Goal: Book appointment/travel/reservation

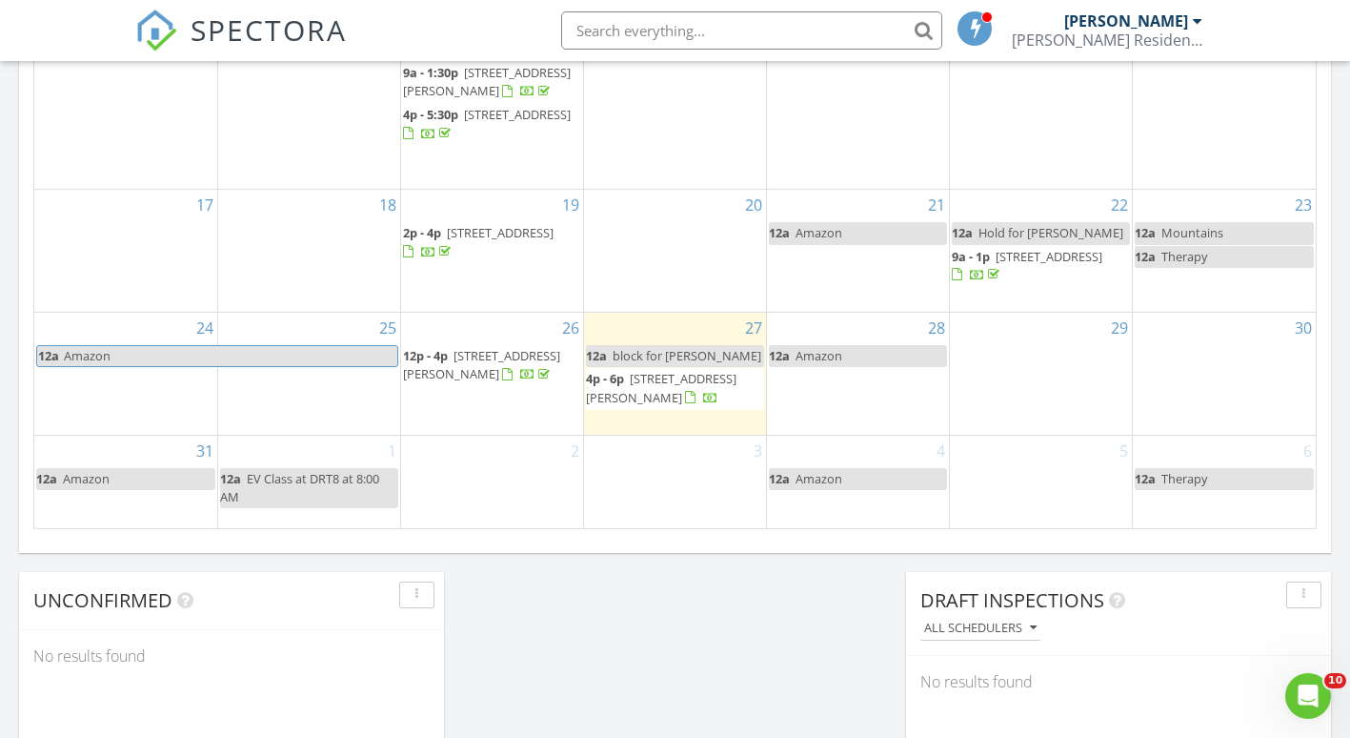
scroll to position [1221, 0]
click at [667, 416] on div "27 12a block for erin 4p - 6p 412 Plentiful Way, Benson 27504" at bounding box center [675, 373] width 182 height 122
click at [582, 393] on div "26 12p - 4p 212 Applecross Dr, Cary 27511" at bounding box center [492, 373] width 182 height 122
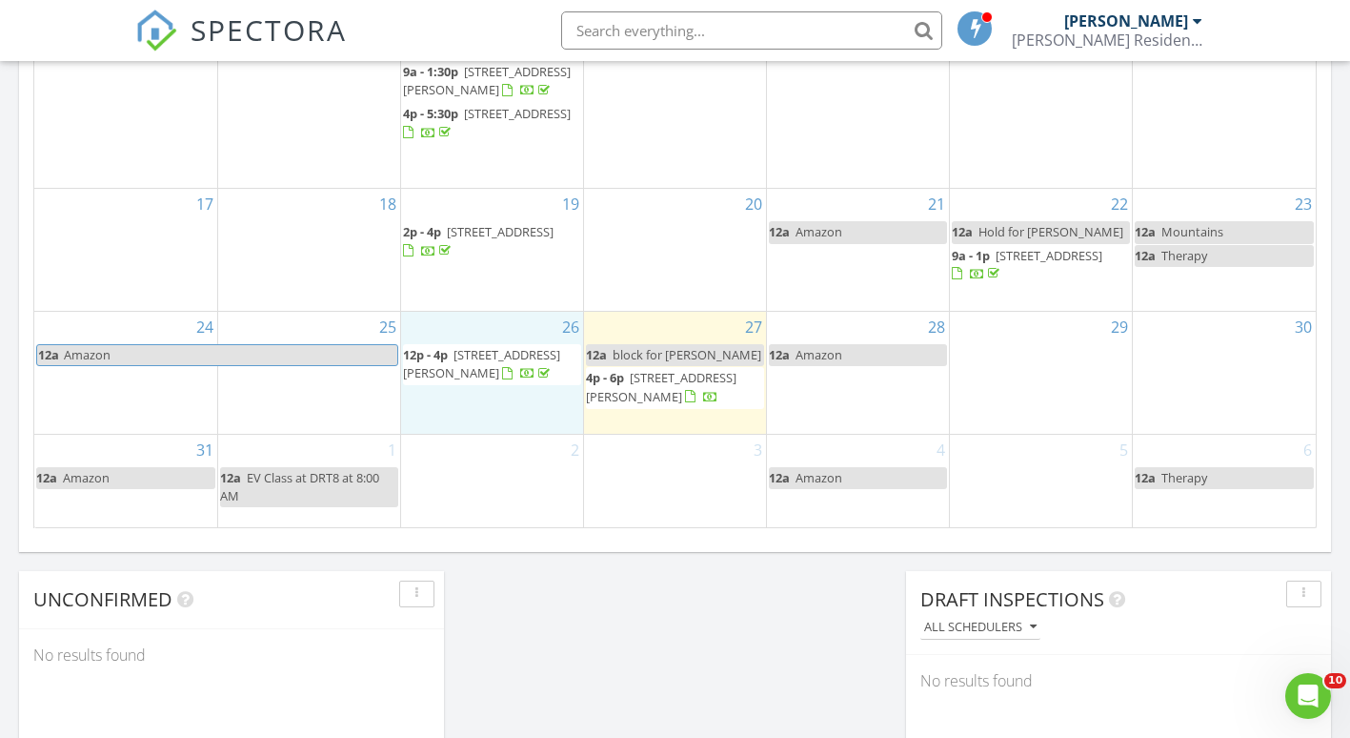
click at [613, 384] on span "412 Plentiful Way, Benson 27504" at bounding box center [661, 386] width 151 height 35
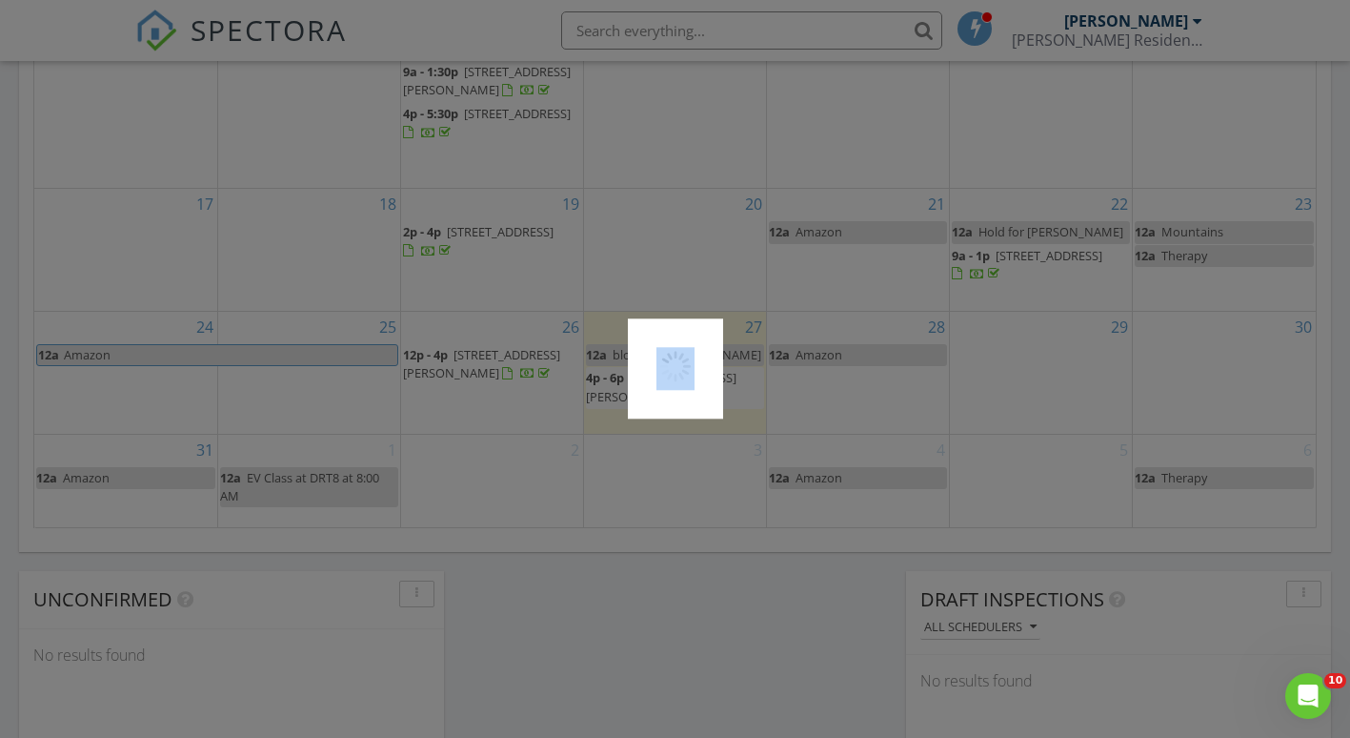
click at [613, 384] on div at bounding box center [675, 369] width 1350 height 738
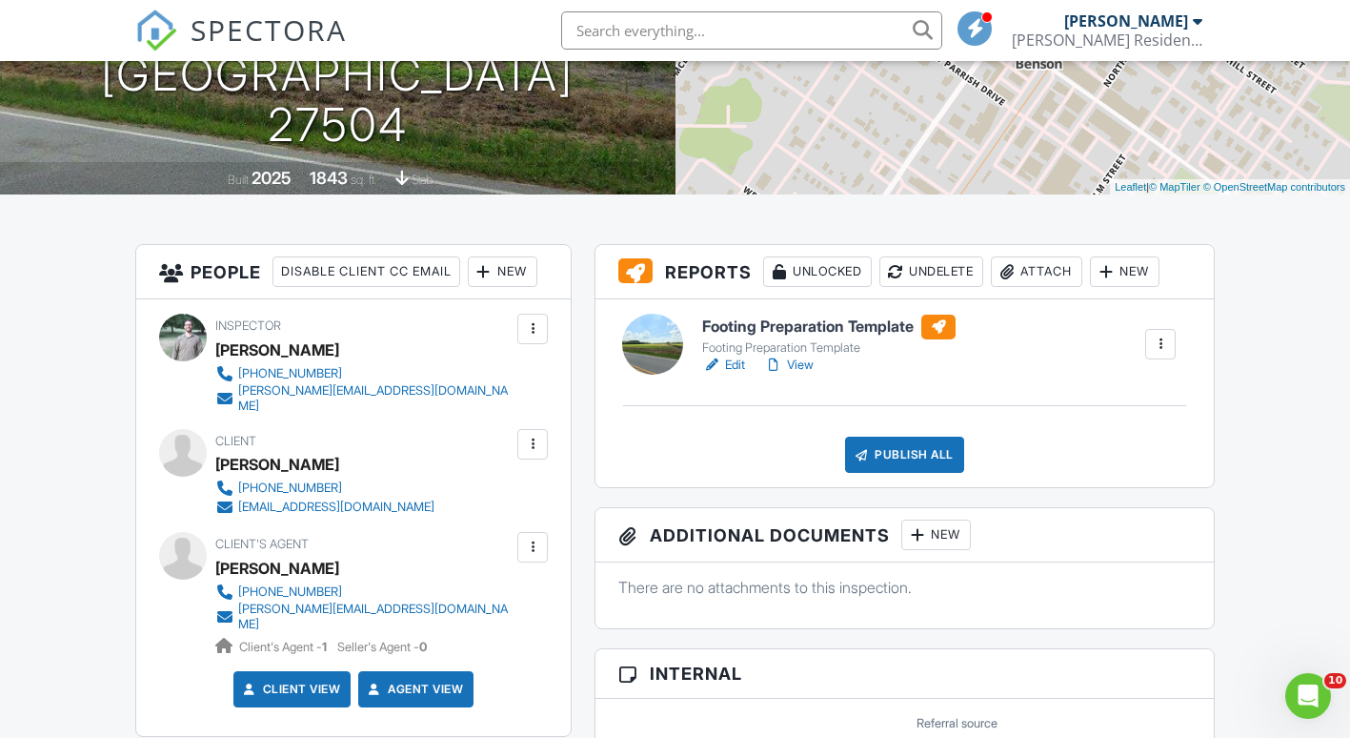
click at [727, 365] on link "Edit" at bounding box center [723, 364] width 43 height 19
